Goal: Task Accomplishment & Management: Manage account settings

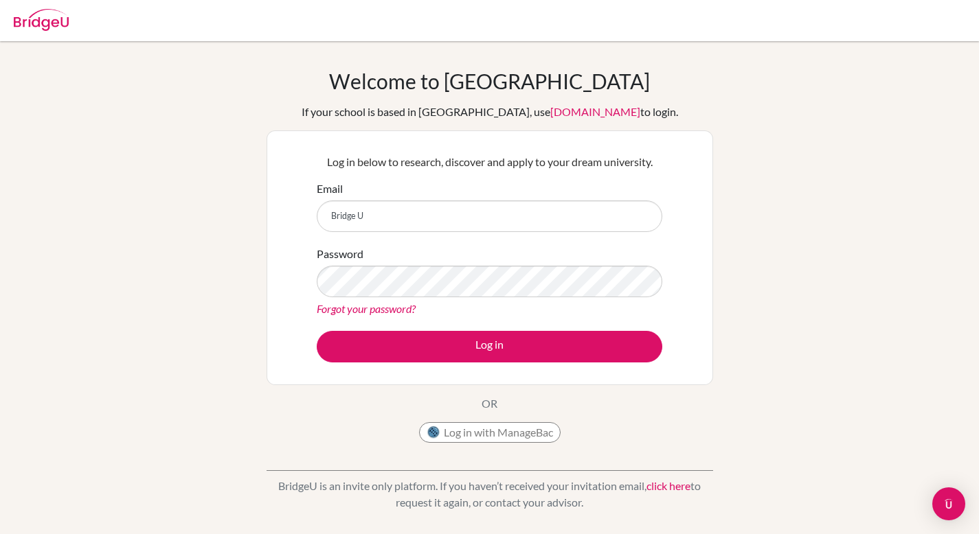
click at [462, 209] on input "Bridge U" at bounding box center [489, 217] width 345 height 32
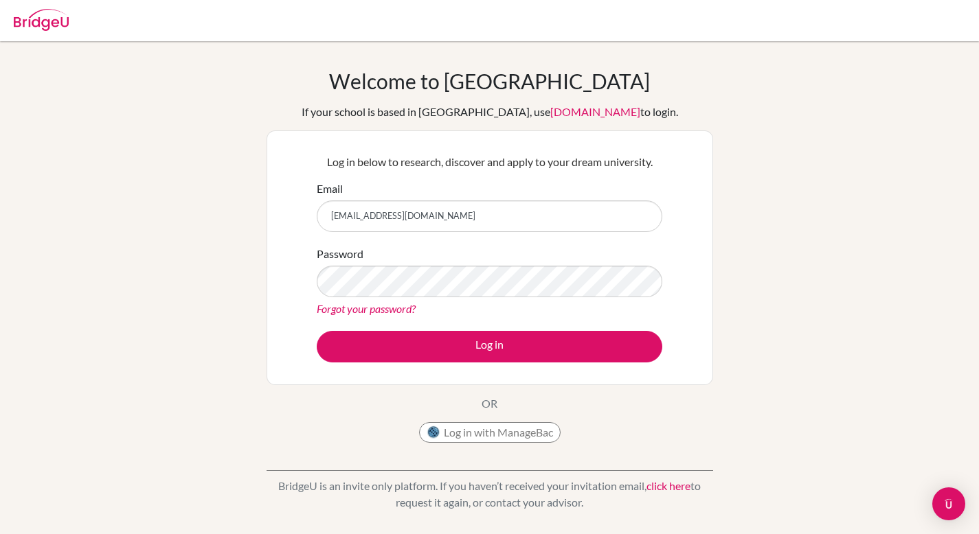
type input "[EMAIL_ADDRESS][DOMAIN_NAME]"
click at [317, 331] on button "Log in" at bounding box center [489, 347] width 345 height 32
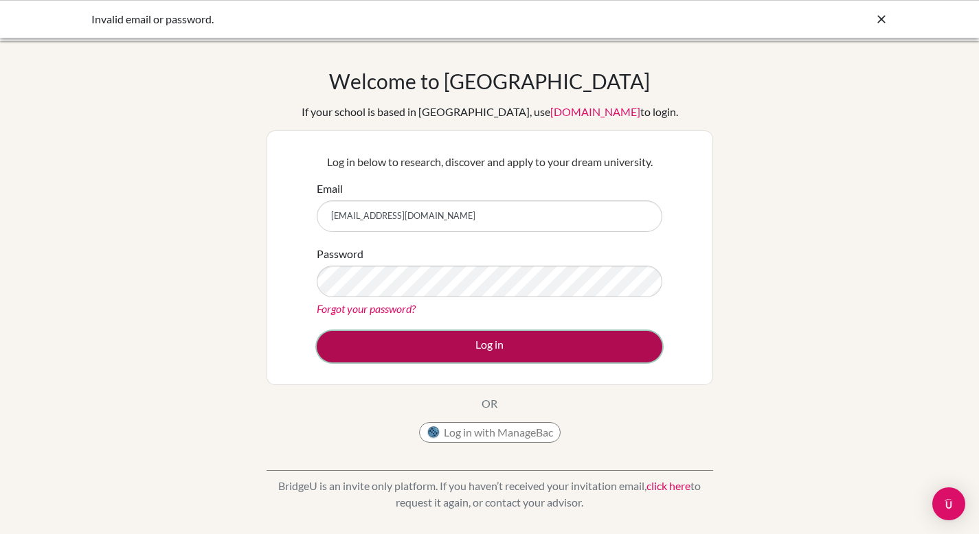
click at [488, 337] on button "Log in" at bounding box center [489, 347] width 345 height 32
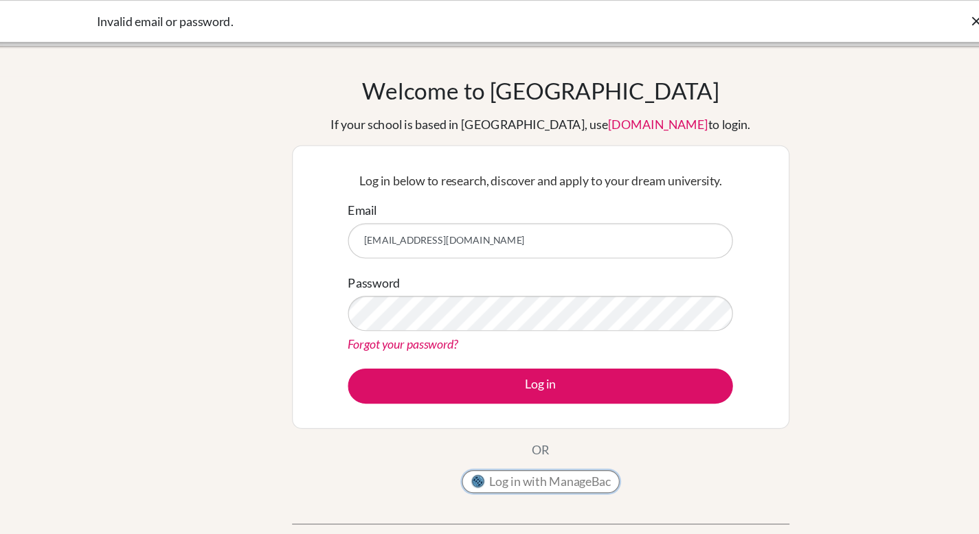
click at [513, 429] on button "Log in with ManageBac" at bounding box center [489, 432] width 141 height 21
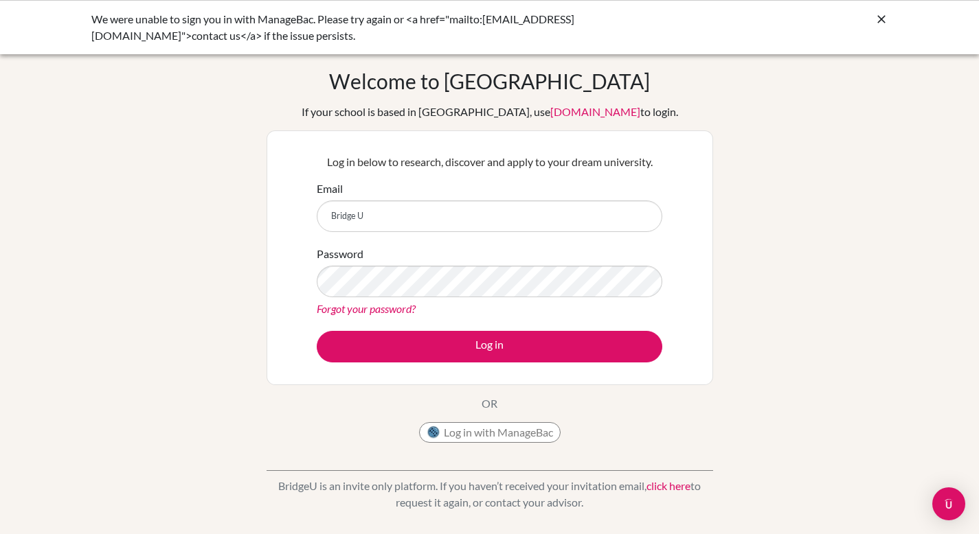
drag, startPoint x: 491, startPoint y: 218, endPoint x: 345, endPoint y: 212, distance: 145.8
click at [345, 212] on input "Bridge U" at bounding box center [489, 217] width 345 height 32
type input "B"
type input "k"
type input "2"
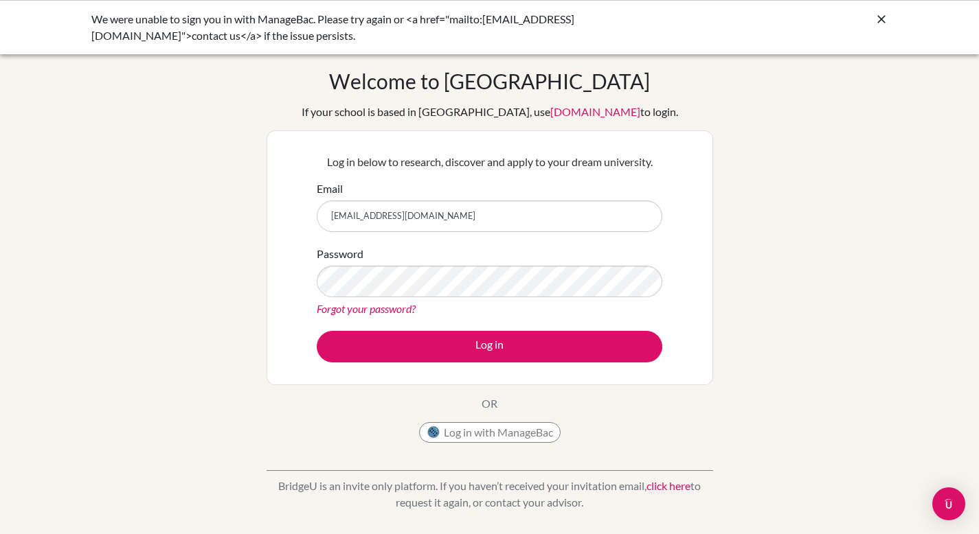
click at [336, 214] on input "3604@horizon.ac.jp" at bounding box center [489, 217] width 345 height 32
type input "2604@horizon.ac.jp"
click at [317, 331] on button "Log in" at bounding box center [489, 347] width 345 height 32
